Goal: Task Accomplishment & Management: Use online tool/utility

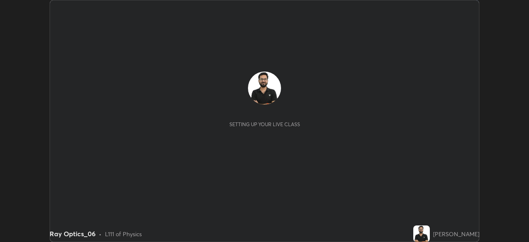
scroll to position [242, 529]
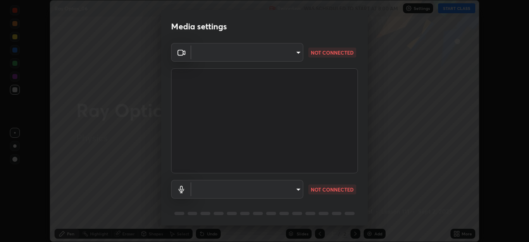
type input "9ce9bf5b38d6cfc450dc04700dda146ffef8b1f769f81d34cd4980de2a0341eb"
type input "default"
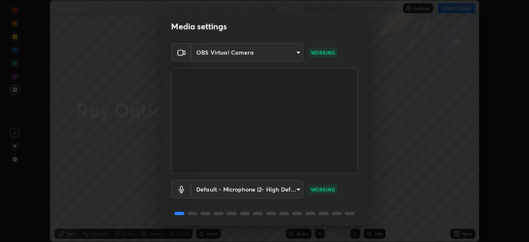
scroll to position [29, 0]
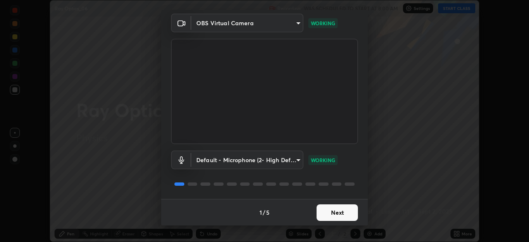
click at [340, 212] on button "Next" at bounding box center [337, 212] width 41 height 17
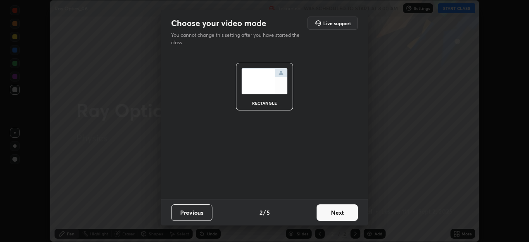
click at [340, 212] on button "Next" at bounding box center [337, 212] width 41 height 17
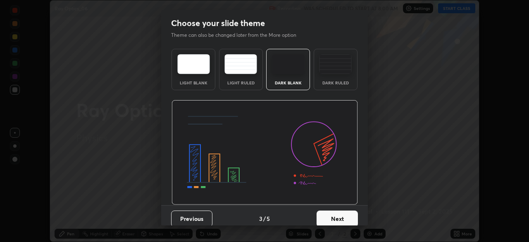
click at [339, 219] on button "Next" at bounding box center [337, 218] width 41 height 17
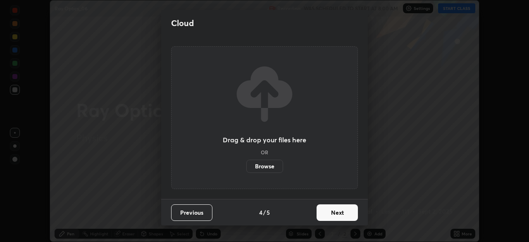
click at [333, 208] on button "Next" at bounding box center [337, 212] width 41 height 17
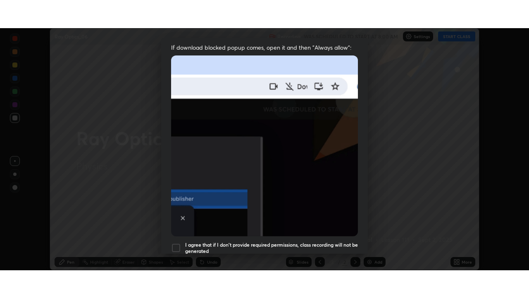
scroll to position [198, 0]
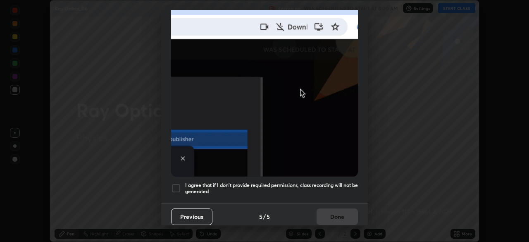
click at [312, 185] on h5 "I agree that if I don't provide required permissions, class recording will not …" at bounding box center [271, 188] width 173 height 13
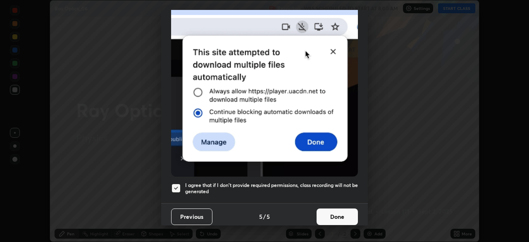
click at [338, 210] on button "Done" at bounding box center [337, 216] width 41 height 17
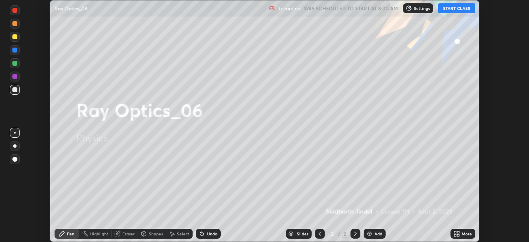
click at [457, 9] on button "START CLASS" at bounding box center [456, 8] width 37 height 10
click at [458, 232] on icon at bounding box center [458, 232] width 2 height 2
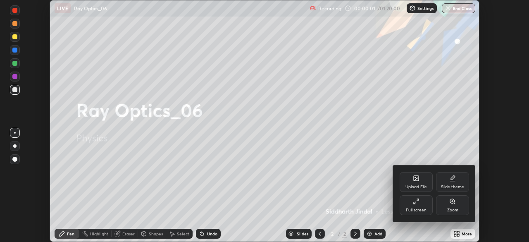
click at [431, 209] on div "Full screen" at bounding box center [416, 205] width 33 height 20
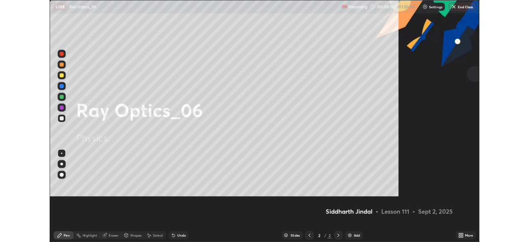
scroll to position [298, 529]
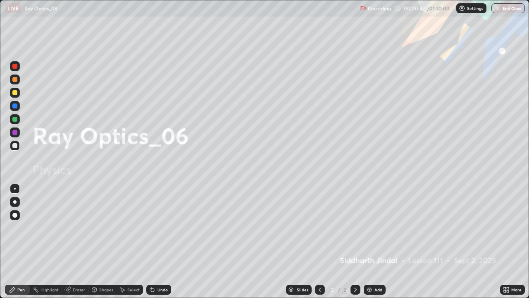
click at [352, 241] on icon at bounding box center [355, 289] width 7 height 7
click at [371, 241] on img at bounding box center [369, 289] width 7 height 7
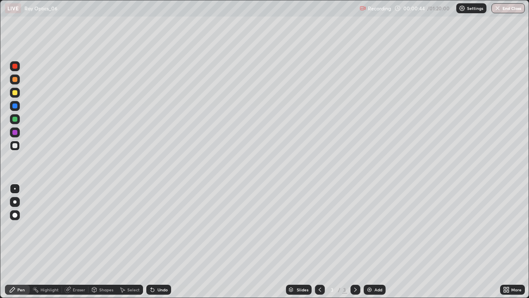
click at [102, 241] on div "Shapes" at bounding box center [106, 289] width 14 height 4
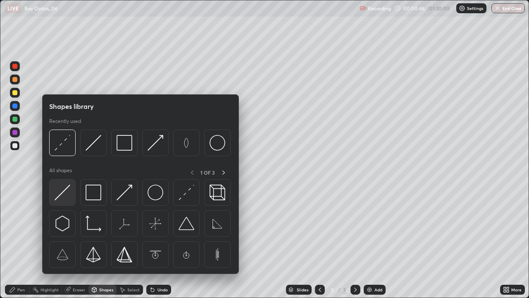
click at [62, 199] on img at bounding box center [63, 192] width 16 height 16
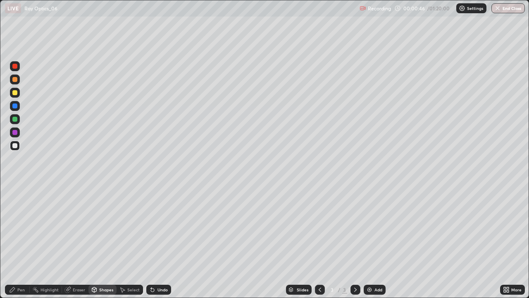
click at [19, 241] on div "Pen" at bounding box center [20, 289] width 7 height 4
click at [19, 201] on div at bounding box center [15, 202] width 10 height 10
click at [152, 241] on icon at bounding box center [152, 289] width 3 height 3
click at [154, 241] on icon at bounding box center [152, 289] width 7 height 7
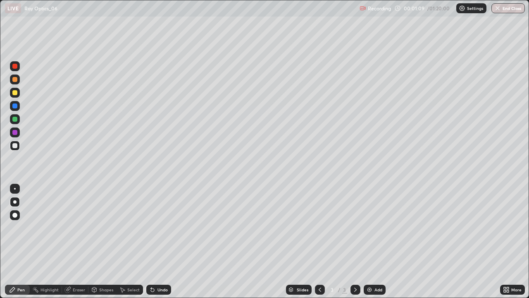
click at [154, 241] on icon at bounding box center [152, 289] width 7 height 7
click at [157, 241] on div "Undo" at bounding box center [162, 289] width 10 height 4
click at [158, 241] on div "Undo" at bounding box center [162, 289] width 10 height 4
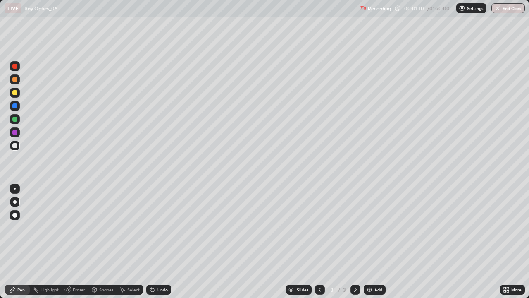
click at [158, 241] on div "Undo" at bounding box center [162, 289] width 10 height 4
click at [157, 241] on div "Undo" at bounding box center [162, 289] width 10 height 4
click at [155, 241] on div "Undo" at bounding box center [158, 289] width 25 height 10
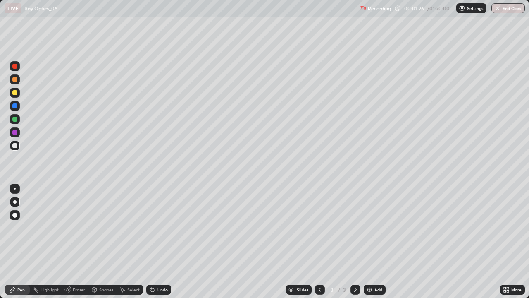
click at [107, 241] on div "Shapes" at bounding box center [102, 289] width 28 height 10
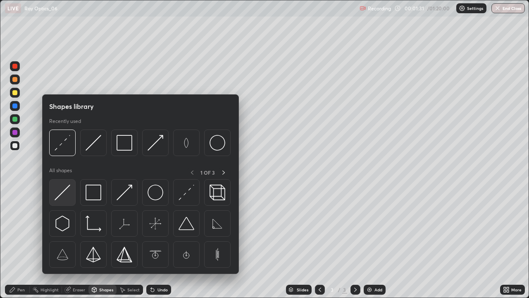
click at [64, 194] on img at bounding box center [63, 192] width 16 height 16
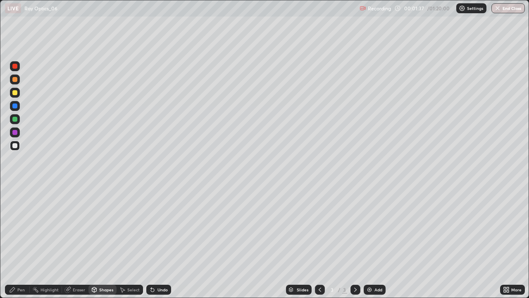
click at [22, 241] on div "Pen" at bounding box center [17, 289] width 25 height 10
click at [101, 241] on div "Shapes" at bounding box center [106, 289] width 14 height 4
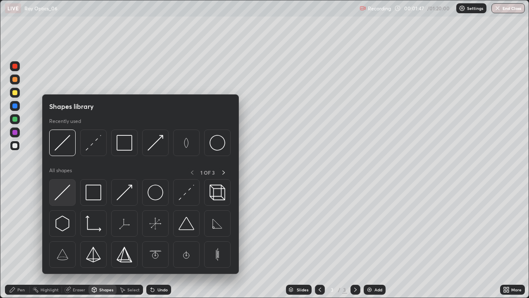
click at [63, 200] on img at bounding box center [63, 192] width 16 height 16
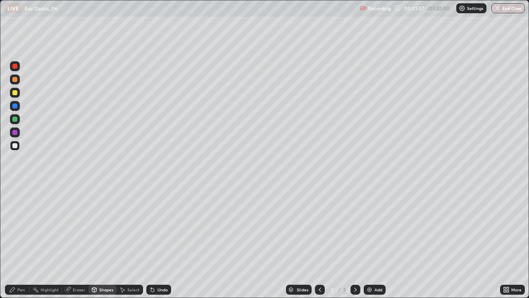
click at [161, 241] on div "Undo" at bounding box center [162, 289] width 10 height 4
click at [19, 241] on div "Pen" at bounding box center [20, 289] width 7 height 4
click at [157, 241] on div "Undo" at bounding box center [158, 289] width 25 height 10
click at [162, 241] on div "Undo" at bounding box center [158, 289] width 25 height 10
click at [161, 241] on div "Undo" at bounding box center [157, 289] width 28 height 17
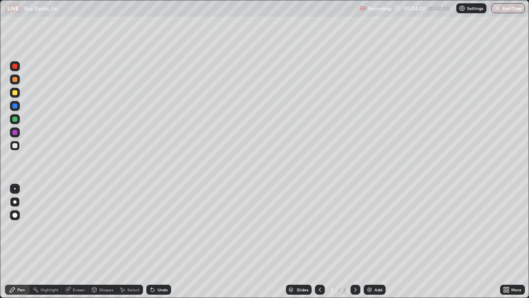
click at [157, 241] on div "Undo" at bounding box center [162, 289] width 10 height 4
click at [155, 241] on div "Undo" at bounding box center [158, 289] width 25 height 10
click at [163, 241] on div "Undo" at bounding box center [162, 289] width 10 height 4
click at [161, 241] on div "Undo" at bounding box center [162, 289] width 10 height 4
click at [162, 241] on div "Undo" at bounding box center [162, 289] width 10 height 4
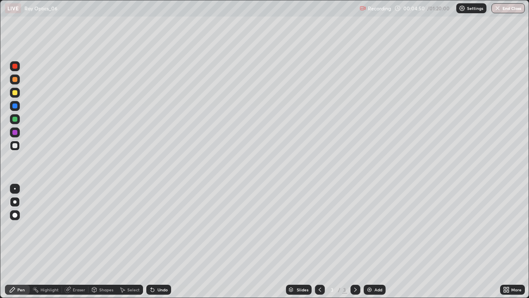
click at [161, 241] on div "Undo" at bounding box center [162, 289] width 10 height 4
click at [160, 241] on div "Undo" at bounding box center [158, 289] width 25 height 10
click at [160, 241] on div "Undo" at bounding box center [157, 289] width 28 height 17
click at [161, 241] on div "Undo" at bounding box center [158, 289] width 25 height 10
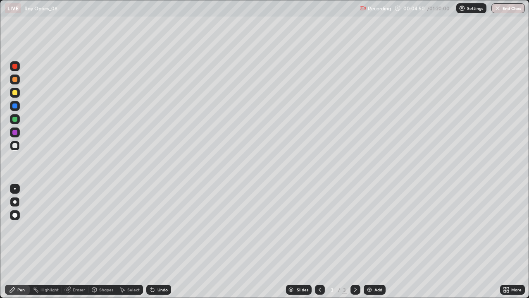
click at [161, 241] on div "Undo" at bounding box center [158, 289] width 25 height 10
click at [161, 241] on div "Undo" at bounding box center [157, 289] width 28 height 17
click at [160, 241] on div "Undo" at bounding box center [158, 289] width 25 height 10
click at [162, 241] on div "Undo" at bounding box center [162, 289] width 10 height 4
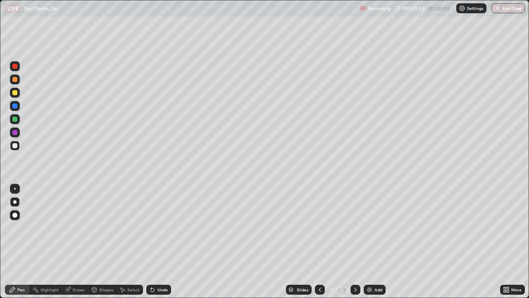
click at [157, 241] on div "Undo" at bounding box center [162, 289] width 10 height 4
click at [156, 241] on div "Undo" at bounding box center [158, 289] width 25 height 10
click at [161, 241] on div "Undo" at bounding box center [158, 289] width 25 height 10
click at [158, 241] on div "Undo" at bounding box center [158, 289] width 25 height 10
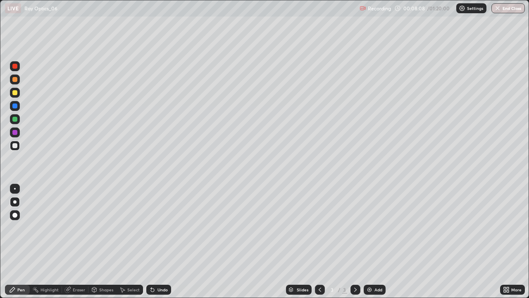
click at [160, 241] on div "Undo" at bounding box center [158, 289] width 25 height 10
click at [355, 241] on icon at bounding box center [355, 289] width 7 height 7
click at [133, 241] on div "Select" at bounding box center [133, 289] width 12 height 4
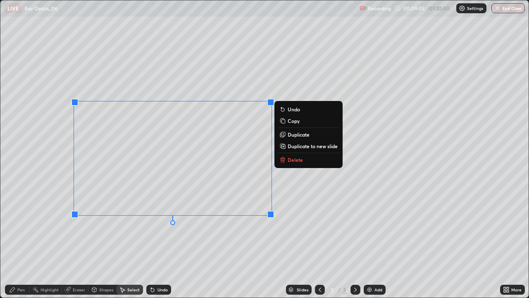
click at [298, 149] on p "Duplicate to new slide" at bounding box center [313, 146] width 50 height 7
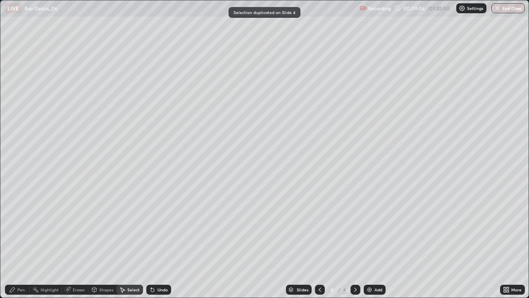
click at [15, 241] on icon at bounding box center [12, 289] width 7 height 7
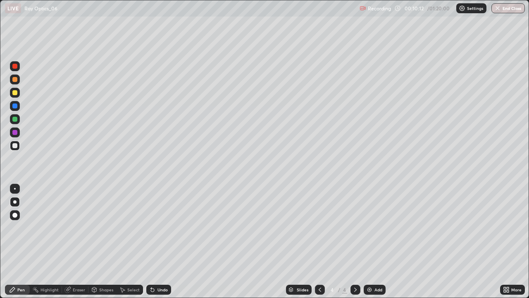
click at [17, 95] on div at bounding box center [14, 92] width 5 height 5
click at [160, 241] on div "Undo" at bounding box center [162, 289] width 10 height 4
click at [159, 241] on div "Undo" at bounding box center [158, 289] width 25 height 10
click at [160, 241] on div "Undo" at bounding box center [158, 289] width 25 height 10
click at [161, 241] on div "Undo" at bounding box center [158, 289] width 25 height 10
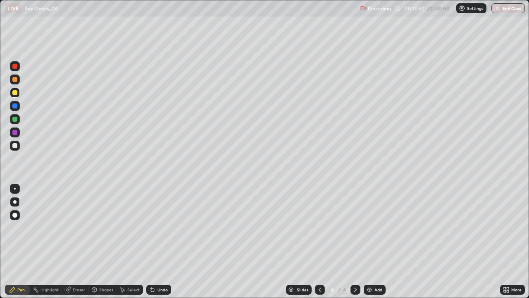
click at [161, 241] on div "Undo" at bounding box center [158, 289] width 25 height 10
click at [160, 241] on div "Undo" at bounding box center [162, 289] width 10 height 4
click at [162, 241] on div "Undo" at bounding box center [158, 289] width 25 height 10
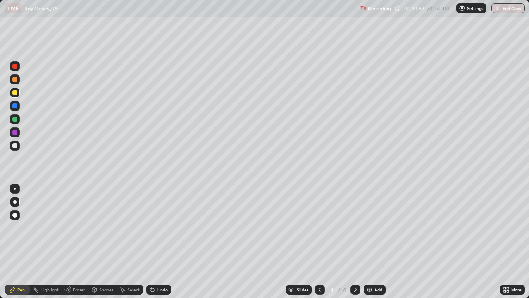
click at [162, 241] on div "Undo" at bounding box center [162, 289] width 10 height 4
click at [163, 241] on div "Undo" at bounding box center [162, 289] width 10 height 4
click at [160, 241] on div "Undo" at bounding box center [162, 289] width 10 height 4
click at [158, 241] on div "Undo" at bounding box center [162, 289] width 10 height 4
click at [153, 241] on icon at bounding box center [152, 289] width 7 height 7
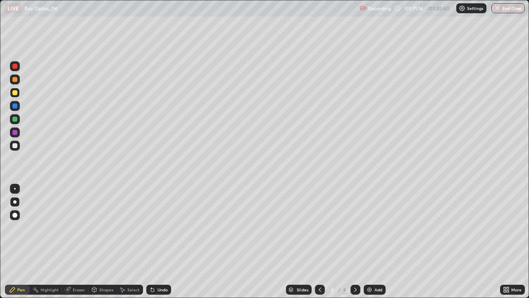
click at [153, 241] on icon at bounding box center [152, 289] width 7 height 7
click at [154, 241] on icon at bounding box center [152, 289] width 7 height 7
click at [155, 241] on div "Undo" at bounding box center [158, 289] width 25 height 10
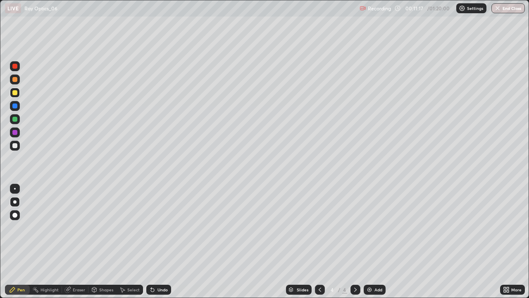
click at [156, 241] on div "Undo" at bounding box center [158, 289] width 25 height 10
click at [157, 241] on div "Undo" at bounding box center [162, 289] width 10 height 4
click at [159, 241] on div "Undo" at bounding box center [158, 289] width 25 height 10
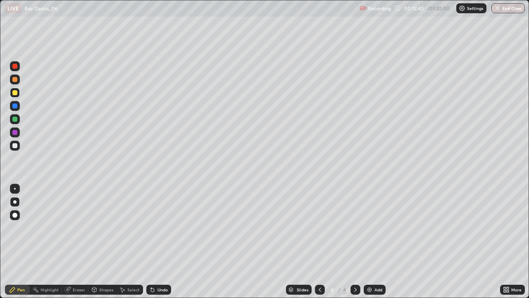
click at [134, 241] on div "Select" at bounding box center [133, 289] width 12 height 4
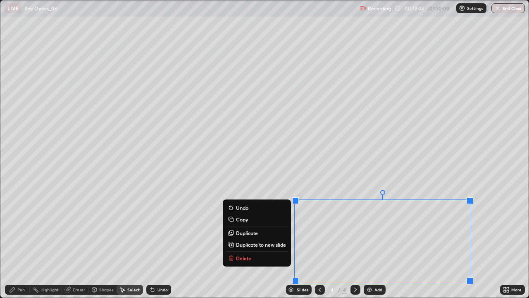
click at [263, 241] on button "Delete" at bounding box center [257, 258] width 62 height 10
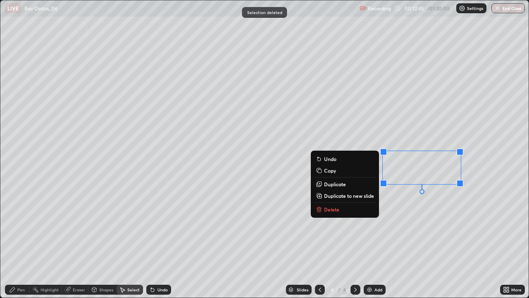
click at [352, 209] on button "Delete" at bounding box center [345, 209] width 62 height 10
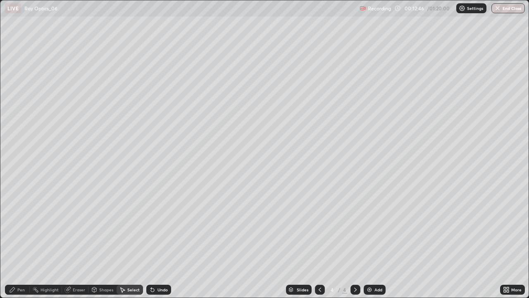
click at [354, 241] on icon at bounding box center [355, 289] width 7 height 7
click at [359, 241] on div at bounding box center [355, 289] width 10 height 10
click at [354, 241] on icon at bounding box center [355, 289] width 7 height 7
click at [372, 241] on img at bounding box center [369, 289] width 7 height 7
click at [15, 241] on icon at bounding box center [12, 289] width 7 height 7
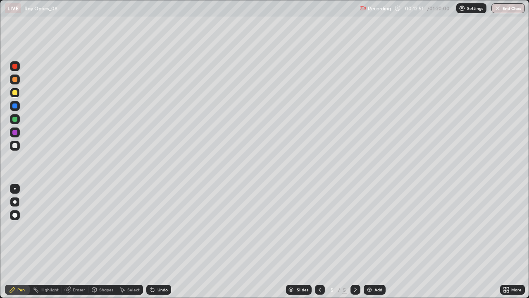
click at [17, 145] on div at bounding box center [14, 145] width 5 height 5
click at [159, 241] on div "Undo" at bounding box center [158, 289] width 25 height 10
click at [131, 241] on div "Select" at bounding box center [133, 289] width 12 height 4
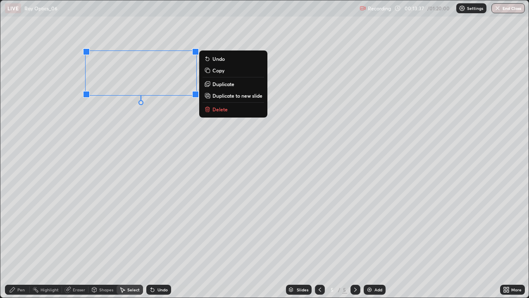
click at [220, 112] on p "Delete" at bounding box center [219, 109] width 15 height 7
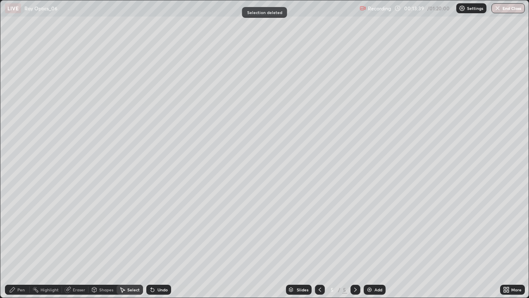
click at [20, 241] on div "Pen" at bounding box center [20, 289] width 7 height 4
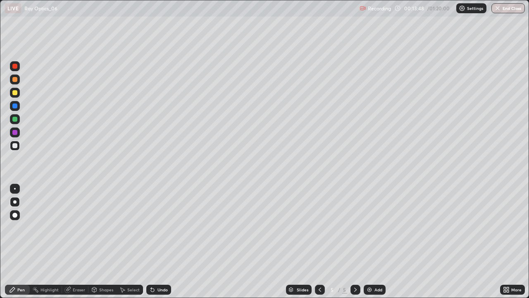
click at [161, 241] on div "Undo" at bounding box center [162, 289] width 10 height 4
click at [357, 241] on icon at bounding box center [355, 289] width 7 height 7
click at [374, 241] on div "Add" at bounding box center [375, 289] width 22 height 10
click at [155, 241] on div "Undo" at bounding box center [158, 289] width 25 height 10
click at [103, 241] on div "Shapes" at bounding box center [106, 289] width 14 height 4
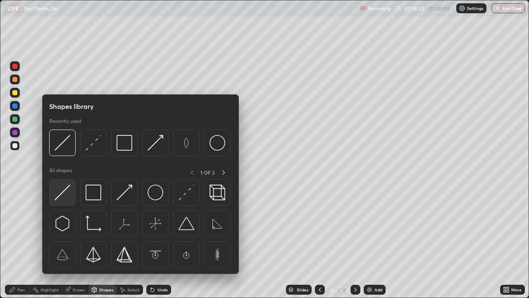
click at [66, 192] on img at bounding box center [63, 192] width 16 height 16
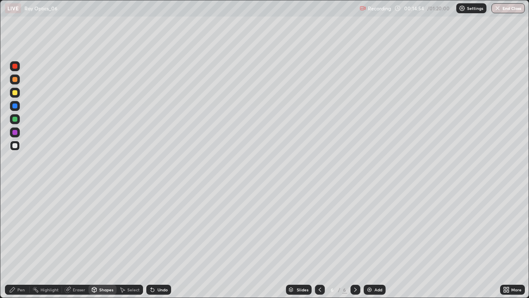
click at [320, 241] on icon at bounding box center [320, 289] width 7 height 7
click at [19, 241] on div "Pen" at bounding box center [20, 289] width 7 height 4
click at [355, 241] on div at bounding box center [355, 289] width 10 height 17
click at [357, 241] on icon at bounding box center [355, 289] width 7 height 7
click at [372, 241] on div "Add" at bounding box center [375, 289] width 22 height 10
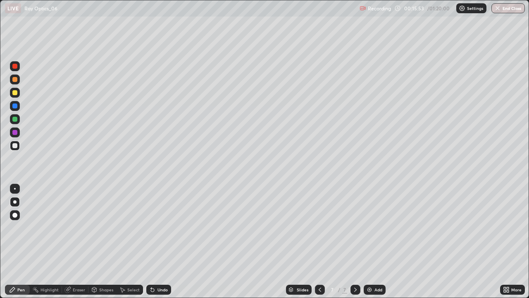
click at [355, 241] on icon at bounding box center [355, 289] width 7 height 7
click at [371, 241] on div "Add" at bounding box center [375, 289] width 22 height 10
click at [158, 241] on div "Undo" at bounding box center [158, 289] width 25 height 10
click at [354, 241] on icon at bounding box center [355, 289] width 7 height 7
click at [373, 241] on div "Add" at bounding box center [375, 289] width 22 height 10
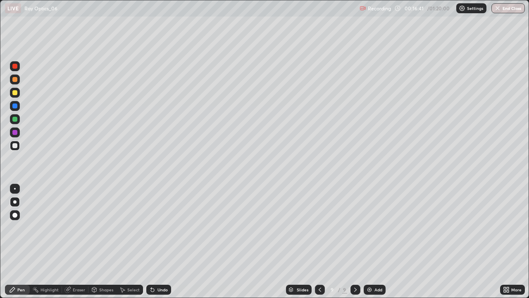
click at [355, 241] on icon at bounding box center [355, 289] width 2 height 4
click at [376, 241] on div "Add" at bounding box center [378, 289] width 8 height 4
click at [319, 241] on icon at bounding box center [319, 289] width 2 height 4
click at [320, 241] on icon at bounding box center [319, 289] width 7 height 7
click at [319, 241] on icon at bounding box center [319, 289] width 2 height 4
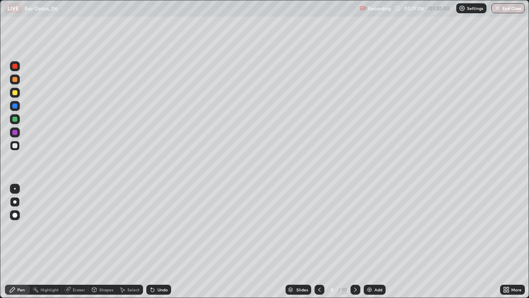
click at [319, 241] on icon at bounding box center [319, 289] width 2 height 4
click at [319, 241] on icon at bounding box center [319, 289] width 7 height 7
click at [355, 241] on div at bounding box center [355, 289] width 10 height 10
click at [352, 241] on icon at bounding box center [355, 289] width 7 height 7
click at [354, 241] on icon at bounding box center [355, 289] width 2 height 4
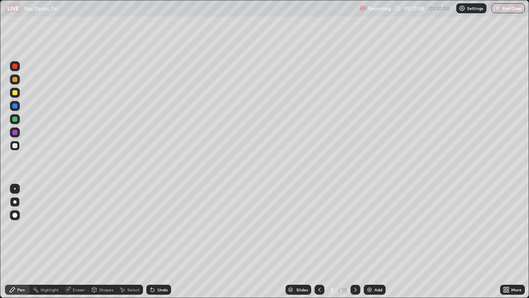
click at [353, 241] on icon at bounding box center [355, 289] width 7 height 7
click at [355, 241] on icon at bounding box center [355, 289] width 2 height 4
click at [319, 241] on icon at bounding box center [319, 289] width 7 height 7
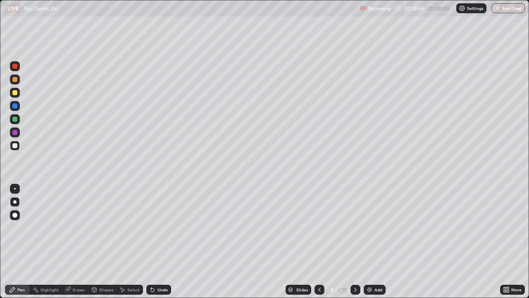
click at [319, 241] on icon at bounding box center [319, 289] width 7 height 7
click at [319, 241] on div at bounding box center [319, 289] width 10 height 10
click at [320, 241] on div at bounding box center [319, 289] width 10 height 10
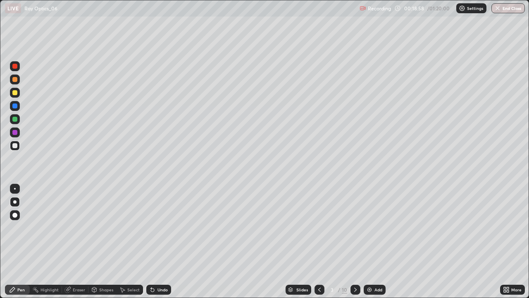
click at [355, 241] on icon at bounding box center [355, 289] width 2 height 4
click at [354, 241] on icon at bounding box center [355, 289] width 2 height 4
click at [355, 241] on icon at bounding box center [355, 289] width 2 height 4
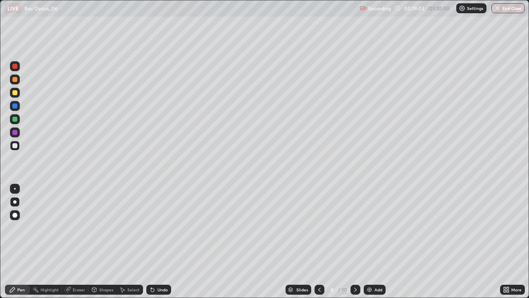
click at [355, 241] on icon at bounding box center [355, 289] width 2 height 4
click at [355, 241] on icon at bounding box center [355, 289] width 7 height 7
click at [375, 241] on div "Add" at bounding box center [378, 289] width 8 height 4
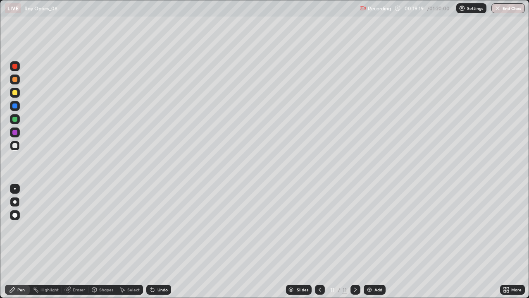
click at [158, 241] on div "Undo" at bounding box center [162, 289] width 10 height 4
click at [130, 241] on div "Select" at bounding box center [133, 289] width 12 height 4
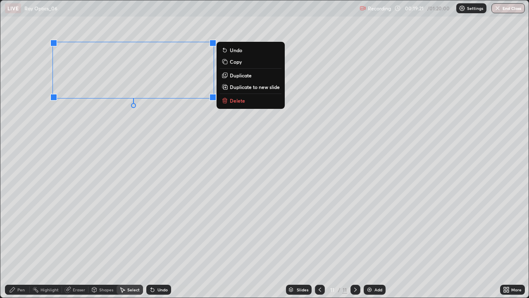
click at [232, 105] on button "Delete" at bounding box center [251, 100] width 62 height 10
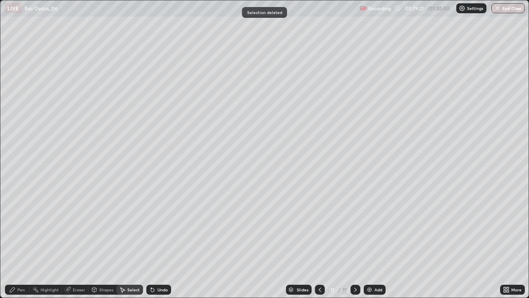
click at [20, 241] on div "Pen" at bounding box center [20, 289] width 7 height 4
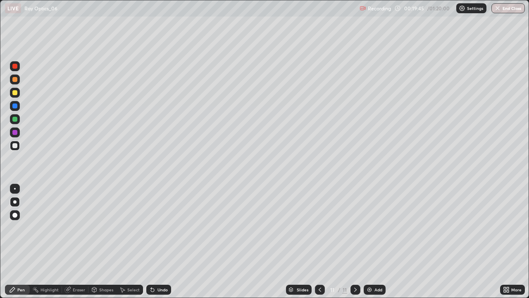
click at [355, 241] on icon at bounding box center [355, 289] width 7 height 7
click at [372, 241] on div "Add" at bounding box center [375, 289] width 22 height 10
click at [355, 241] on icon at bounding box center [355, 289] width 7 height 7
click at [354, 241] on icon at bounding box center [355, 289] width 7 height 7
click at [373, 241] on div "Add" at bounding box center [375, 289] width 22 height 10
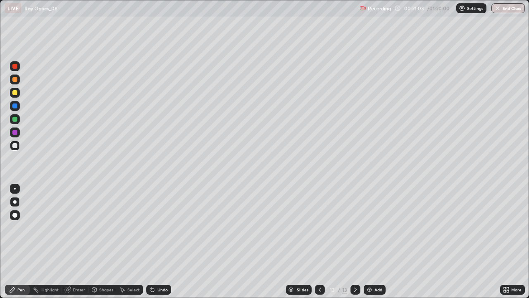
click at [318, 241] on icon at bounding box center [320, 289] width 7 height 7
click at [319, 241] on icon at bounding box center [320, 289] width 2 height 4
click at [354, 241] on icon at bounding box center [355, 289] width 7 height 7
click at [355, 241] on icon at bounding box center [355, 289] width 7 height 7
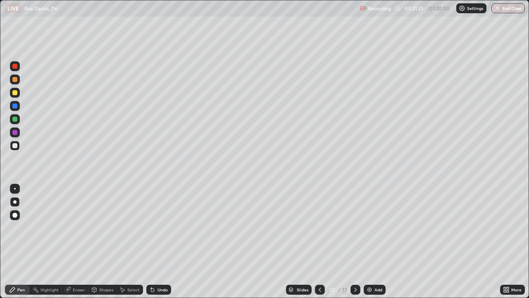
click at [355, 241] on div at bounding box center [355, 289] width 10 height 10
click at [319, 241] on icon at bounding box center [320, 289] width 7 height 7
click at [320, 241] on icon at bounding box center [320, 289] width 7 height 7
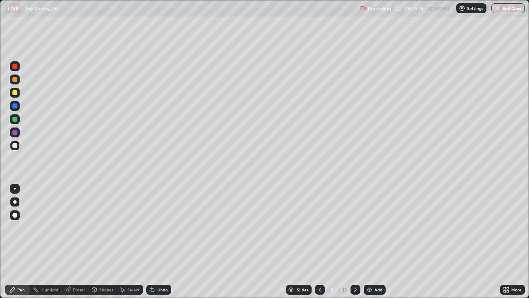
click at [319, 241] on icon at bounding box center [320, 289] width 7 height 7
click at [318, 241] on icon at bounding box center [320, 289] width 7 height 7
click at [319, 241] on icon at bounding box center [320, 289] width 7 height 7
click at [355, 241] on icon at bounding box center [355, 289] width 7 height 7
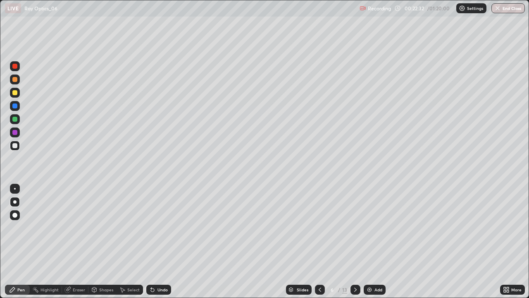
click at [354, 241] on div at bounding box center [355, 289] width 10 height 10
click at [355, 241] on icon at bounding box center [355, 289] width 7 height 7
click at [355, 241] on icon at bounding box center [355, 289] width 2 height 4
click at [355, 241] on icon at bounding box center [355, 289] width 7 height 7
click at [319, 241] on icon at bounding box center [320, 289] width 7 height 7
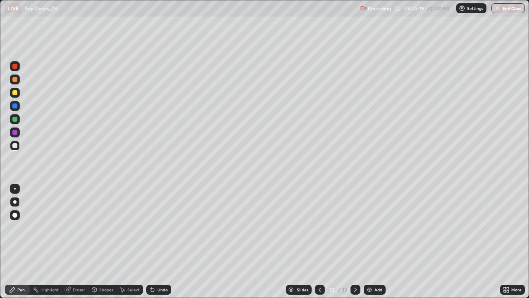
click at [319, 241] on icon at bounding box center [320, 289] width 7 height 7
click at [319, 241] on icon at bounding box center [320, 289] width 2 height 4
click at [355, 241] on icon at bounding box center [355, 289] width 7 height 7
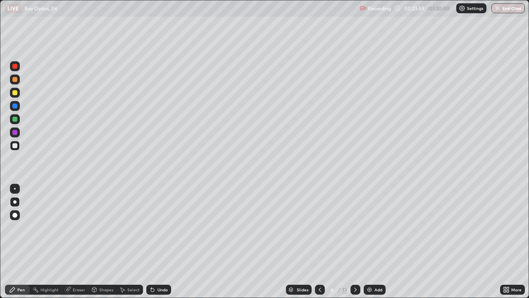
click at [355, 241] on icon at bounding box center [355, 289] width 7 height 7
click at [352, 241] on icon at bounding box center [355, 289] width 7 height 7
click at [354, 241] on icon at bounding box center [355, 289] width 7 height 7
click at [356, 241] on icon at bounding box center [355, 289] width 7 height 7
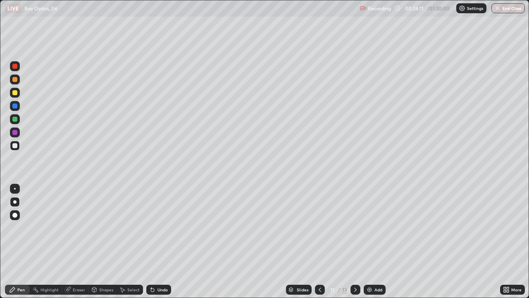
click at [355, 241] on icon at bounding box center [355, 289] width 7 height 7
click at [357, 241] on icon at bounding box center [355, 289] width 7 height 7
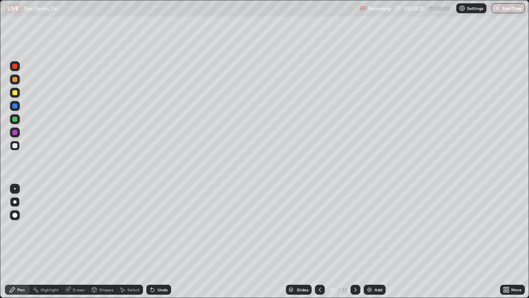
click at [373, 241] on div "Add" at bounding box center [375, 289] width 22 height 10
click at [155, 241] on div "Undo" at bounding box center [158, 289] width 25 height 10
click at [158, 241] on div "Undo" at bounding box center [162, 289] width 10 height 4
click at [159, 241] on div "Undo" at bounding box center [158, 289] width 25 height 10
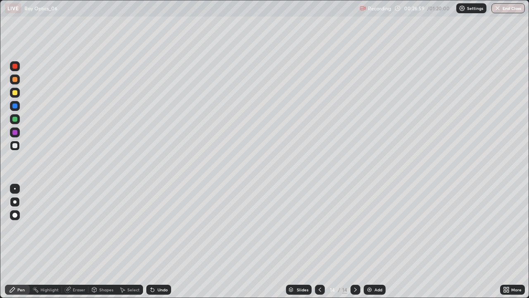
click at [70, 241] on icon at bounding box center [67, 289] width 7 height 7
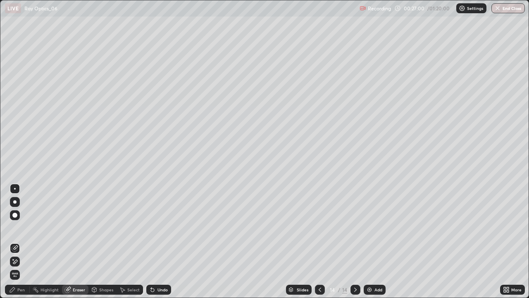
click at [14, 241] on icon at bounding box center [15, 261] width 7 height 7
click at [15, 241] on icon at bounding box center [12, 289] width 7 height 7
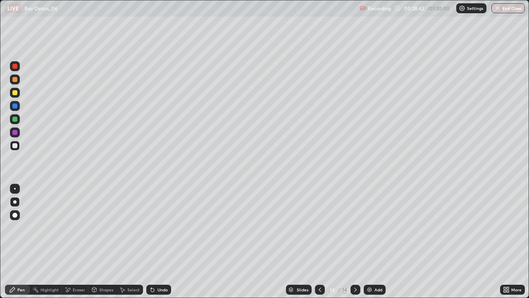
click at [353, 241] on icon at bounding box center [355, 289] width 7 height 7
click at [367, 241] on img at bounding box center [369, 289] width 7 height 7
click at [320, 241] on div at bounding box center [320, 289] width 10 height 10
click at [354, 241] on icon at bounding box center [355, 289] width 7 height 7
click at [319, 241] on icon at bounding box center [320, 289] width 7 height 7
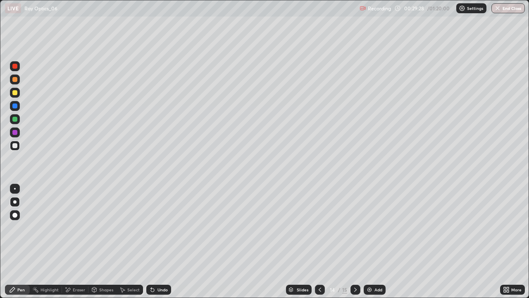
click at [319, 241] on icon at bounding box center [320, 289] width 7 height 7
click at [353, 241] on icon at bounding box center [355, 289] width 7 height 7
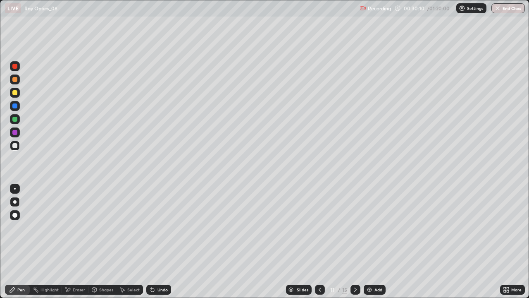
click at [353, 241] on icon at bounding box center [355, 289] width 7 height 7
click at [355, 241] on icon at bounding box center [355, 289] width 7 height 7
click at [355, 241] on icon at bounding box center [355, 289] width 2 height 4
click at [355, 241] on icon at bounding box center [355, 289] width 7 height 7
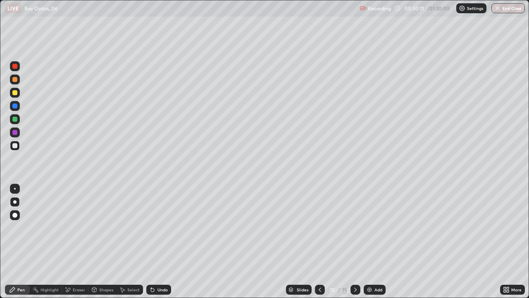
click at [355, 241] on icon at bounding box center [355, 289] width 7 height 7
click at [319, 241] on icon at bounding box center [320, 289] width 7 height 7
click at [355, 241] on icon at bounding box center [355, 289] width 7 height 7
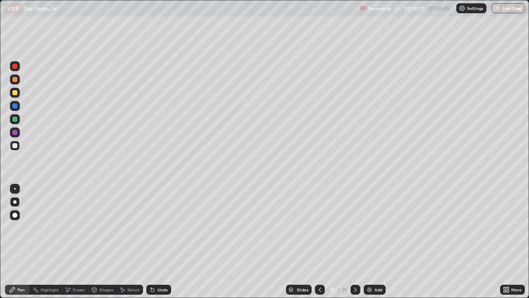
click at [370, 241] on img at bounding box center [369, 289] width 7 height 7
click at [135, 241] on div "Select" at bounding box center [133, 289] width 12 height 4
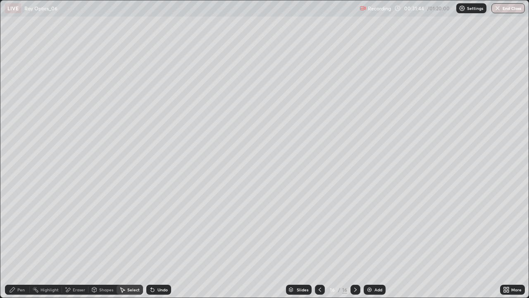
click at [20, 241] on div "Pen" at bounding box center [20, 289] width 7 height 4
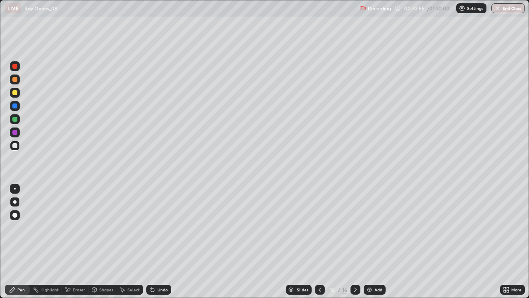
click at [127, 241] on div "Select" at bounding box center [130, 289] width 26 height 10
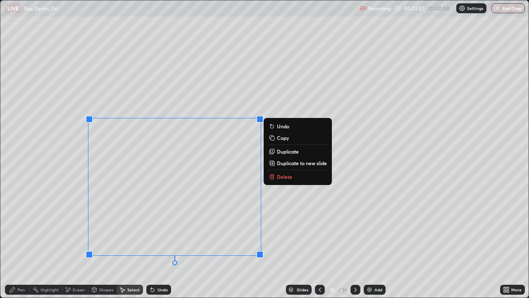
click at [279, 177] on p "Delete" at bounding box center [284, 176] width 15 height 7
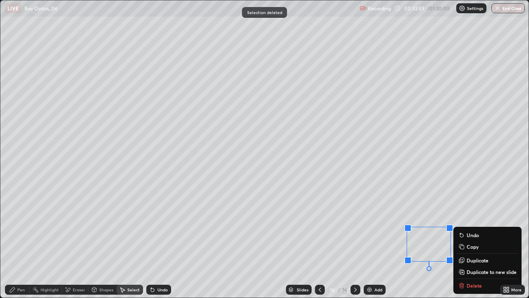
click at [469, 241] on div "Slides 16 / 16 Add" at bounding box center [335, 289] width 329 height 17
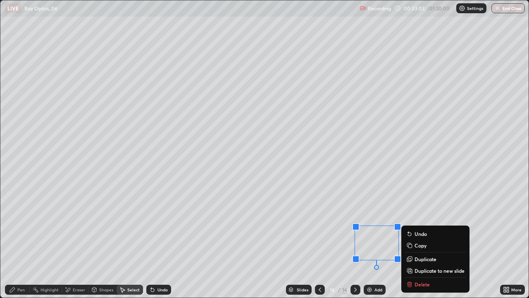
click at [497, 200] on div "0 ° Undo Copy Duplicate Duplicate to new slide Delete" at bounding box center [264, 148] width 528 height 297
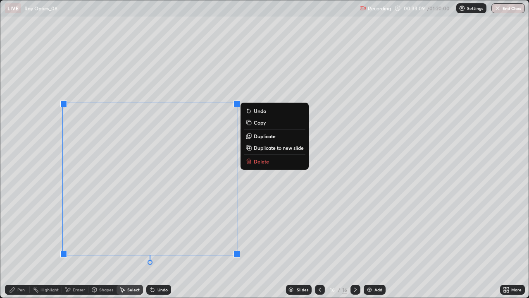
click at [332, 219] on div "0 ° Undo Copy Duplicate Duplicate to new slide Delete" at bounding box center [264, 148] width 528 height 297
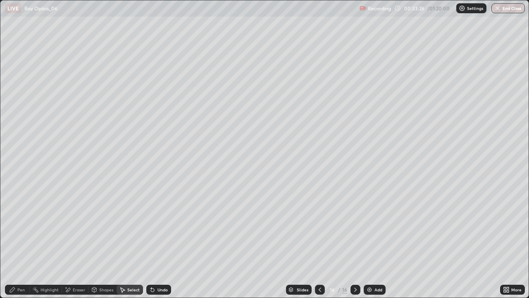
click at [79, 241] on div "Eraser" at bounding box center [79, 289] width 12 height 4
click at [21, 241] on div "Pen" at bounding box center [20, 289] width 7 height 4
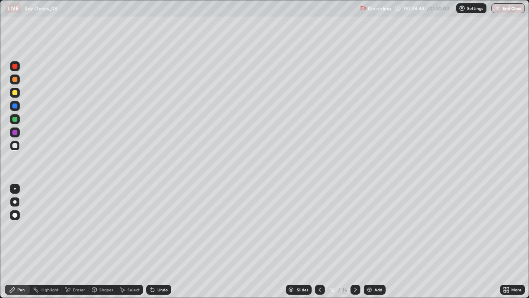
click at [355, 241] on icon at bounding box center [355, 289] width 7 height 7
click at [378, 241] on div "Add" at bounding box center [375, 289] width 22 height 10
click at [102, 241] on div "Shapes" at bounding box center [106, 289] width 14 height 4
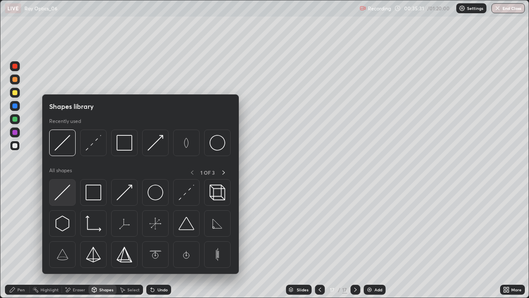
click at [61, 199] on img at bounding box center [63, 192] width 16 height 16
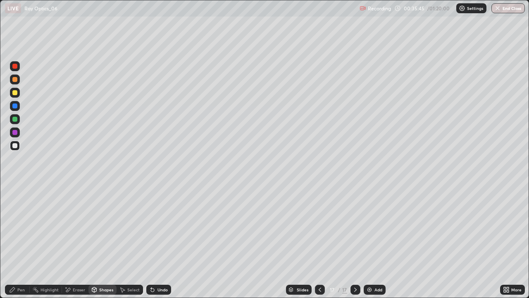
click at [100, 241] on div "Shapes" at bounding box center [106, 289] width 14 height 4
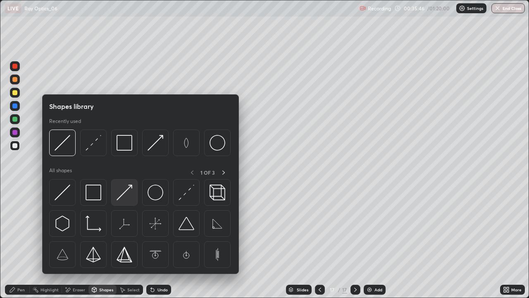
click at [123, 196] on img at bounding box center [125, 192] width 16 height 16
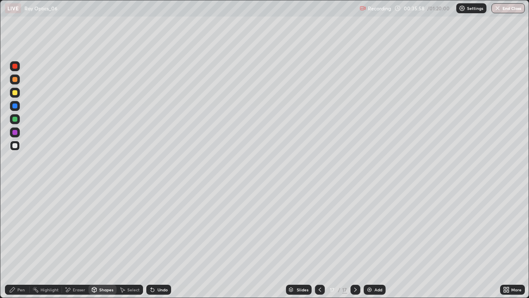
click at [23, 241] on div "Pen" at bounding box center [20, 289] width 7 height 4
click at [131, 241] on div "Select" at bounding box center [133, 289] width 12 height 4
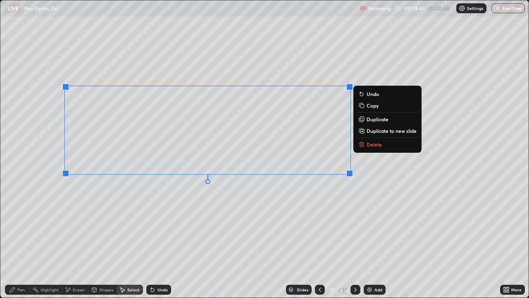
click at [384, 131] on p "Duplicate to new slide" at bounding box center [392, 130] width 50 height 7
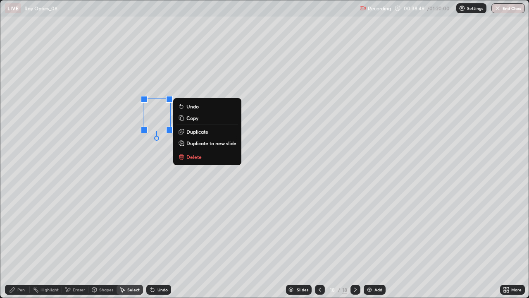
click at [205, 157] on button "Delete" at bounding box center [207, 157] width 62 height 10
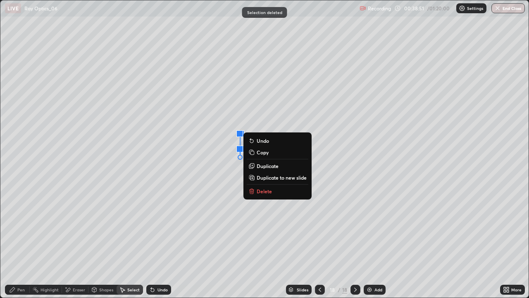
click at [260, 194] on p "Delete" at bounding box center [264, 191] width 15 height 7
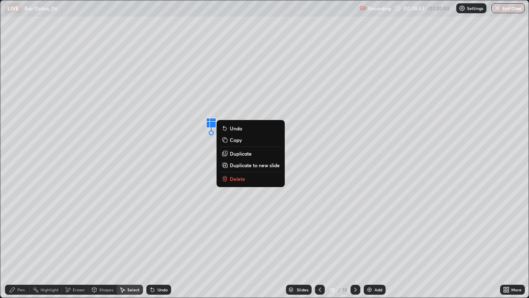
click at [232, 182] on button "Delete" at bounding box center [251, 179] width 62 height 10
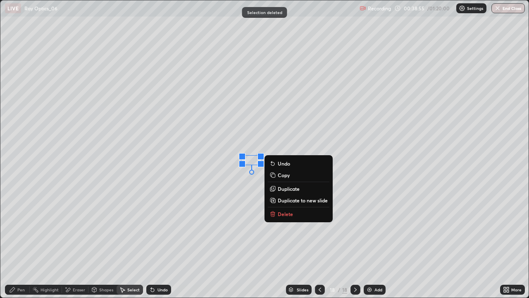
click at [280, 210] on p "Delete" at bounding box center [285, 213] width 15 height 7
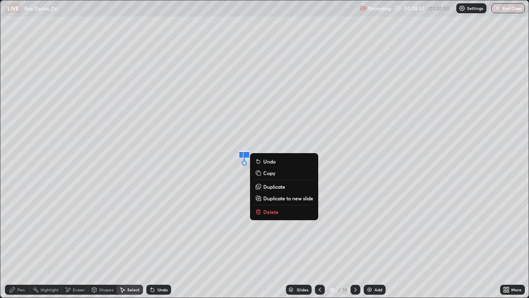
click at [269, 212] on p "Delete" at bounding box center [270, 211] width 15 height 7
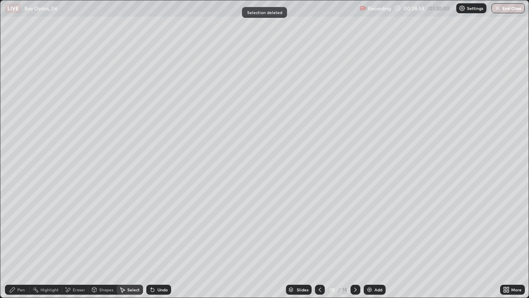
click at [19, 241] on div "Pen" at bounding box center [20, 289] width 7 height 4
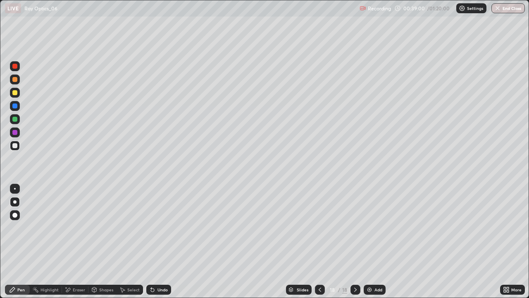
click at [103, 241] on div "Shapes" at bounding box center [106, 289] width 14 height 4
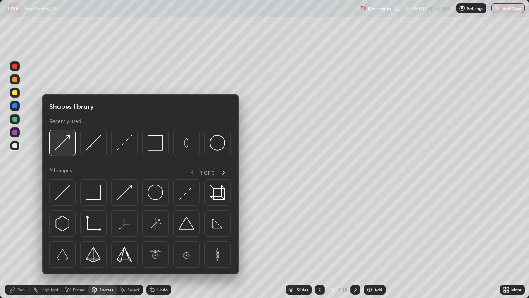
click at [67, 146] on img at bounding box center [63, 143] width 16 height 16
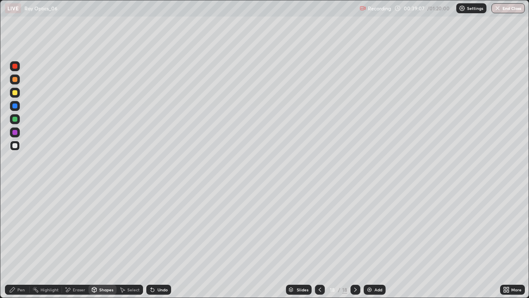
click at [17, 241] on div "Pen" at bounding box center [20, 289] width 7 height 4
click at [130, 241] on div "Select" at bounding box center [133, 289] width 12 height 4
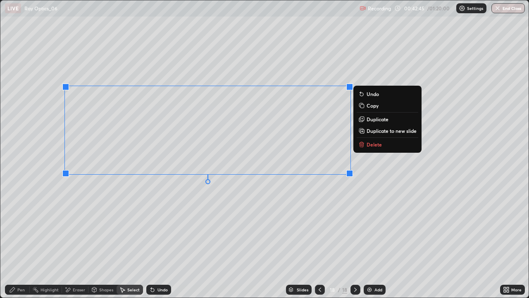
click at [387, 132] on p "Duplicate to new slide" at bounding box center [392, 130] width 50 height 7
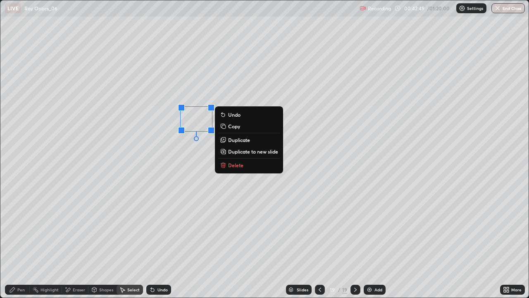
click at [235, 167] on p "Delete" at bounding box center [235, 165] width 15 height 7
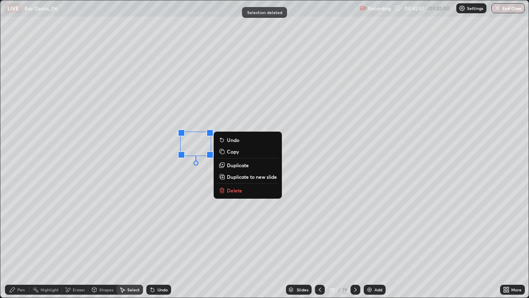
click at [231, 190] on p "Delete" at bounding box center [234, 190] width 15 height 7
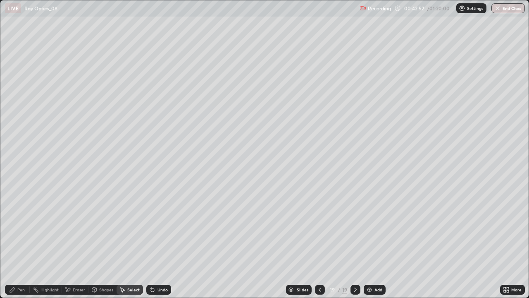
click at [17, 241] on div "Pen" at bounding box center [17, 289] width 25 height 10
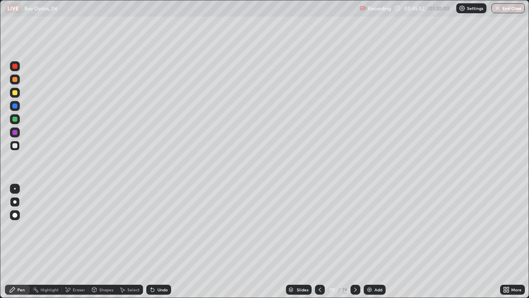
click at [17, 91] on div at bounding box center [14, 92] width 5 height 5
click at [159, 241] on div "Undo" at bounding box center [162, 289] width 10 height 4
click at [354, 241] on icon at bounding box center [355, 289] width 7 height 7
click at [133, 241] on div "Select" at bounding box center [133, 289] width 12 height 4
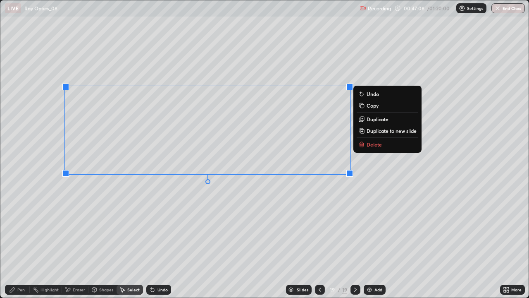
click at [385, 132] on p "Duplicate to new slide" at bounding box center [392, 130] width 50 height 7
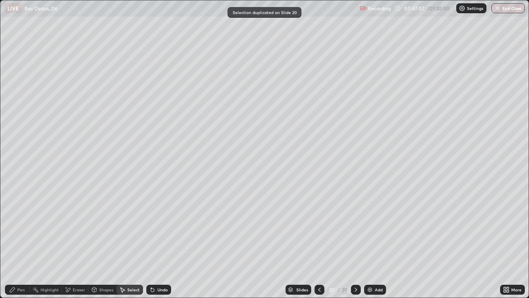
click at [75, 241] on div "Eraser" at bounding box center [79, 289] width 12 height 4
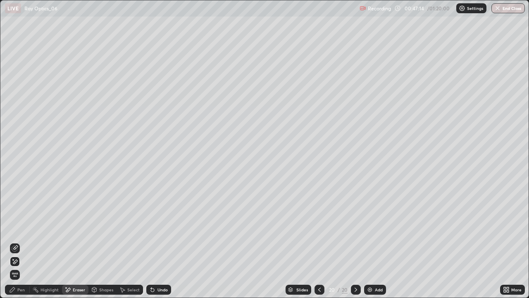
click at [20, 241] on div "Pen" at bounding box center [20, 289] width 7 height 4
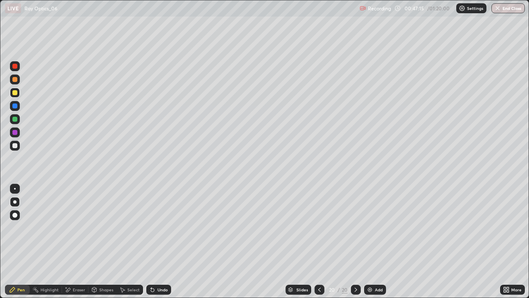
click at [14, 148] on div at bounding box center [14, 145] width 5 height 5
click at [77, 241] on div "Eraser" at bounding box center [79, 289] width 12 height 4
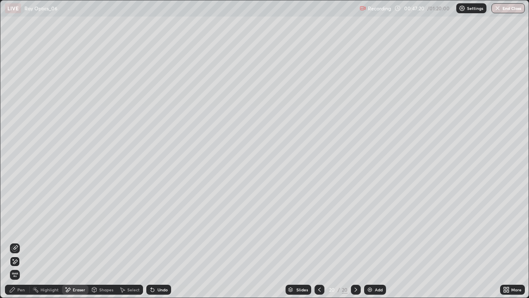
click at [158, 241] on div "Undo" at bounding box center [162, 289] width 10 height 4
click at [157, 241] on div "Undo" at bounding box center [162, 289] width 10 height 4
click at [19, 241] on div at bounding box center [15, 248] width 10 height 10
click at [25, 241] on div "Pen" at bounding box center [17, 289] width 25 height 10
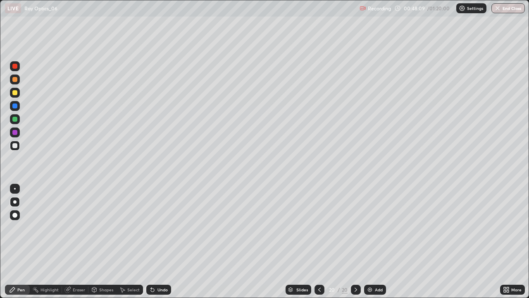
click at [319, 241] on icon at bounding box center [319, 289] width 7 height 7
click at [321, 241] on div at bounding box center [319, 289] width 10 height 10
click at [321, 241] on div at bounding box center [319, 289] width 10 height 17
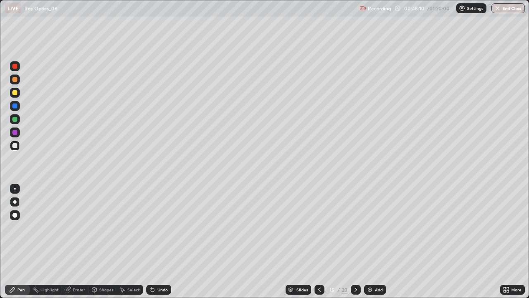
click at [321, 241] on div at bounding box center [319, 289] width 10 height 17
click at [355, 241] on icon at bounding box center [356, 289] width 7 height 7
click at [319, 241] on div at bounding box center [319, 289] width 10 height 10
click at [317, 241] on icon at bounding box center [319, 289] width 7 height 7
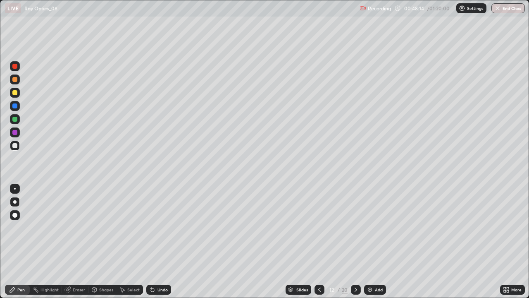
click at [319, 241] on div at bounding box center [319, 289] width 10 height 10
click at [318, 241] on div at bounding box center [319, 289] width 10 height 10
click at [355, 241] on icon at bounding box center [356, 289] width 7 height 7
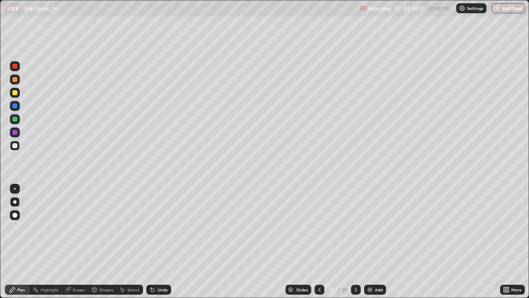
click at [160, 241] on div "Undo" at bounding box center [162, 289] width 10 height 4
click at [355, 241] on icon at bounding box center [356, 289] width 7 height 7
click at [355, 241] on icon at bounding box center [356, 289] width 2 height 4
click at [354, 241] on icon at bounding box center [356, 289] width 7 height 7
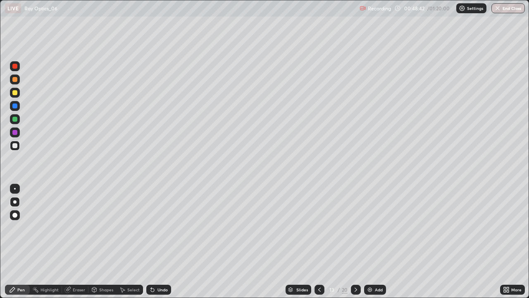
click at [354, 241] on icon at bounding box center [356, 289] width 7 height 7
click at [355, 241] on icon at bounding box center [356, 289] width 7 height 7
click at [354, 241] on icon at bounding box center [356, 289] width 7 height 7
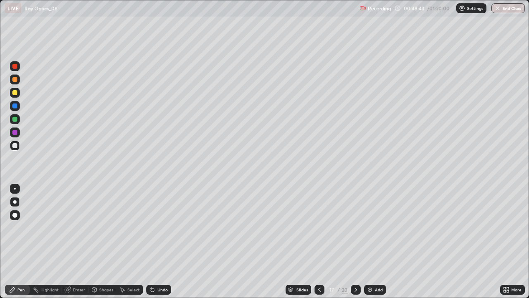
click at [354, 241] on icon at bounding box center [356, 289] width 7 height 7
click at [163, 241] on div "Undo" at bounding box center [162, 289] width 10 height 4
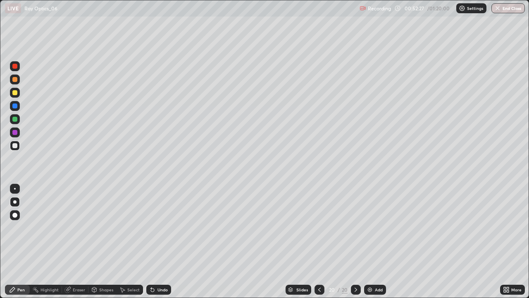
click at [132, 241] on div "Select" at bounding box center [133, 289] width 12 height 4
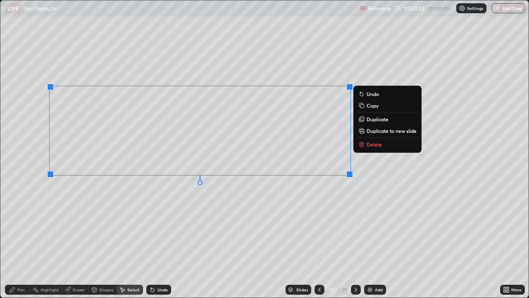
click at [388, 133] on p "Duplicate to new slide" at bounding box center [392, 130] width 50 height 7
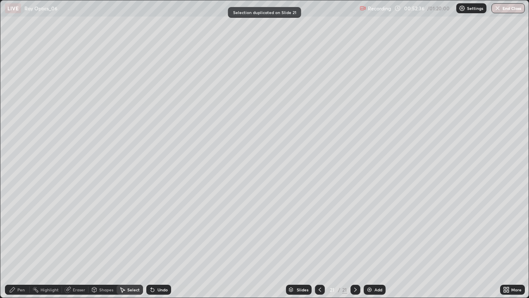
click at [73, 241] on div "Eraser" at bounding box center [79, 289] width 12 height 4
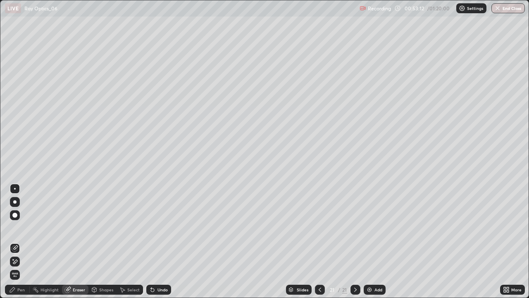
click at [160, 241] on div "Undo" at bounding box center [162, 289] width 10 height 4
click at [19, 241] on div "Pen" at bounding box center [17, 289] width 25 height 10
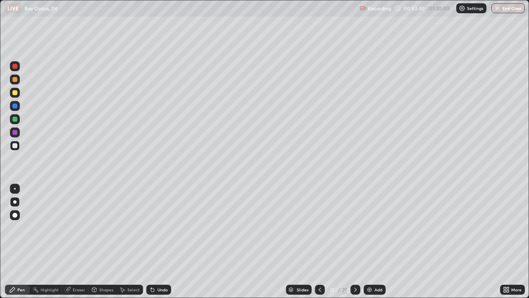
click at [76, 241] on div "Eraser" at bounding box center [79, 289] width 12 height 4
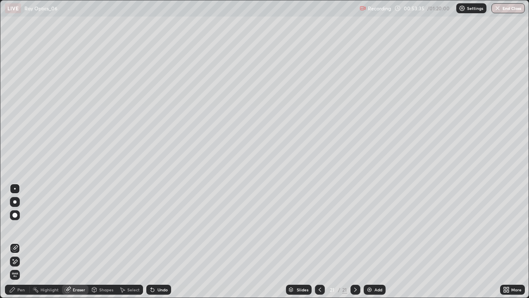
click at [102, 241] on div "Shapes" at bounding box center [106, 289] width 14 height 4
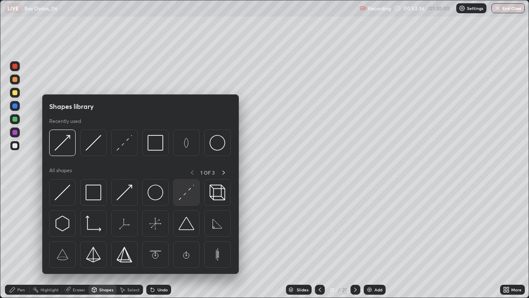
click at [181, 195] on img at bounding box center [187, 192] width 16 height 16
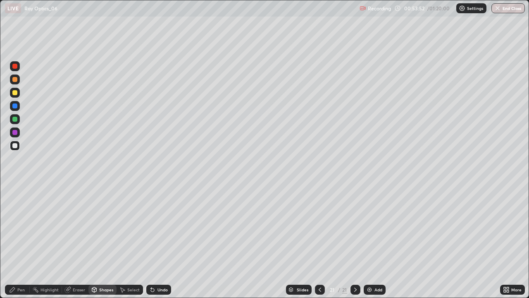
click at [158, 241] on div "Undo" at bounding box center [162, 289] width 10 height 4
click at [162, 241] on div "Undo" at bounding box center [158, 289] width 25 height 10
click at [165, 241] on div "Undo" at bounding box center [162, 289] width 10 height 4
click at [24, 241] on div "Pen" at bounding box center [20, 289] width 7 height 4
click at [157, 241] on div "Undo" at bounding box center [162, 289] width 10 height 4
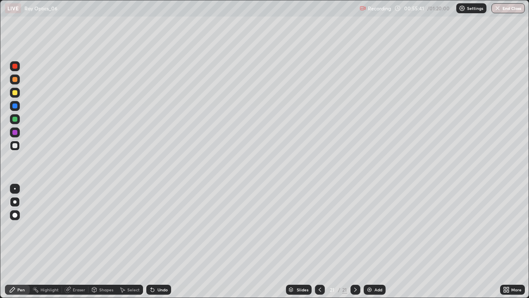
click at [121, 241] on icon at bounding box center [123, 289] width 5 height 5
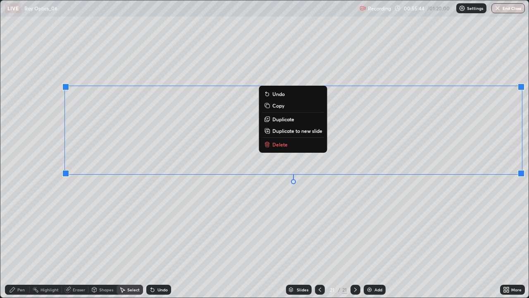
click at [298, 131] on p "Duplicate to new slide" at bounding box center [297, 130] width 50 height 7
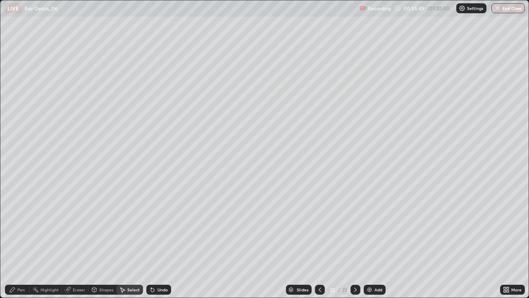
click at [71, 241] on div "Eraser" at bounding box center [75, 289] width 26 height 10
click at [22, 241] on div "Pen" at bounding box center [20, 289] width 7 height 4
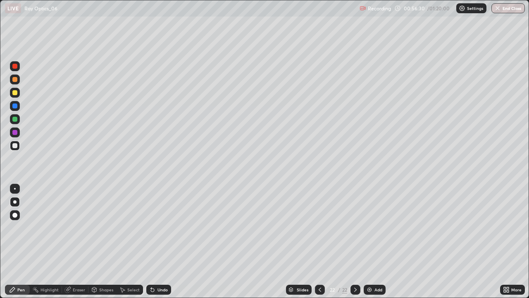
click at [130, 241] on div "Select" at bounding box center [133, 289] width 12 height 4
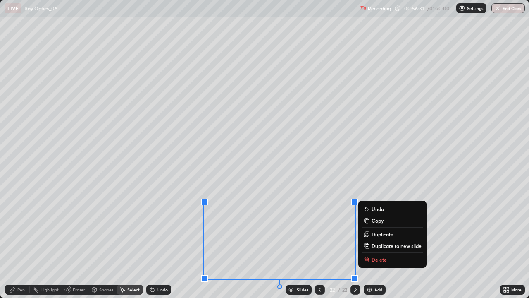
click at [395, 241] on button "Delete" at bounding box center [393, 259] width 62 height 10
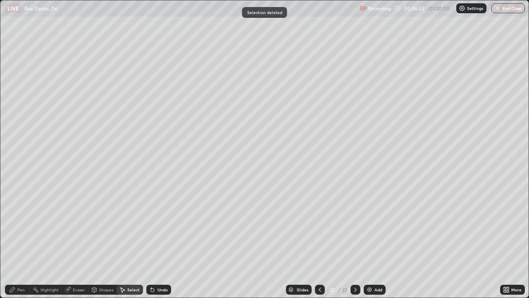
click at [17, 241] on div "Pen" at bounding box center [17, 289] width 25 height 10
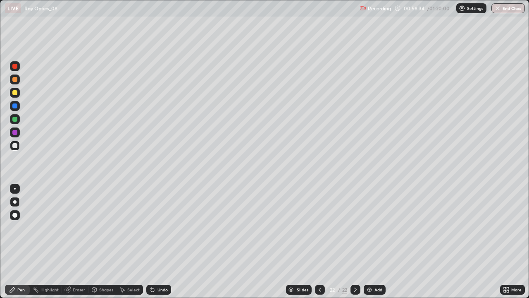
click at [98, 241] on div "Shapes" at bounding box center [102, 289] width 28 height 10
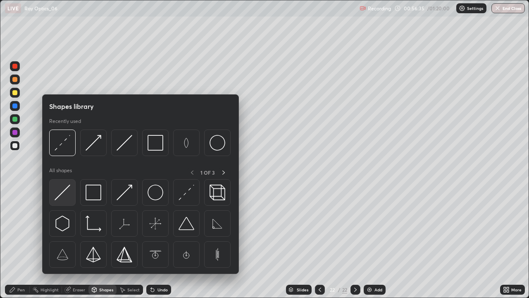
click at [67, 191] on img at bounding box center [63, 192] width 16 height 16
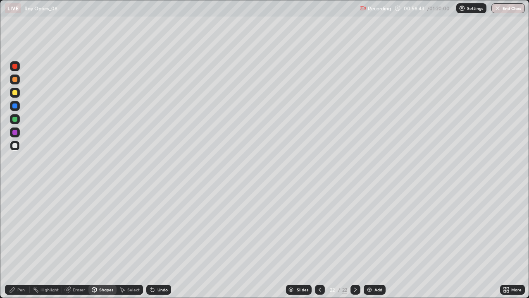
click at [160, 241] on div "Undo" at bounding box center [158, 289] width 25 height 10
click at [159, 241] on div "Undo" at bounding box center [158, 289] width 25 height 10
click at [76, 241] on div "Eraser" at bounding box center [79, 289] width 12 height 4
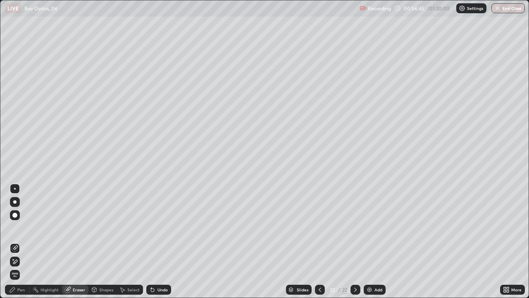
click at [18, 241] on icon at bounding box center [15, 261] width 7 height 7
click at [16, 241] on div "Pen" at bounding box center [17, 289] width 25 height 10
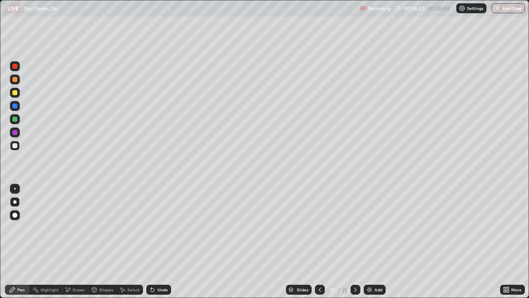
click at [14, 187] on div at bounding box center [15, 188] width 10 height 10
click at [17, 120] on div at bounding box center [14, 119] width 5 height 5
click at [101, 241] on div "Shapes" at bounding box center [106, 289] width 14 height 4
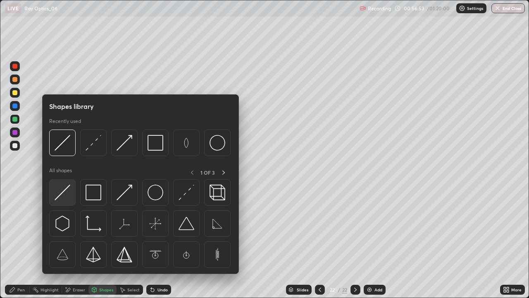
click at [65, 195] on img at bounding box center [63, 192] width 16 height 16
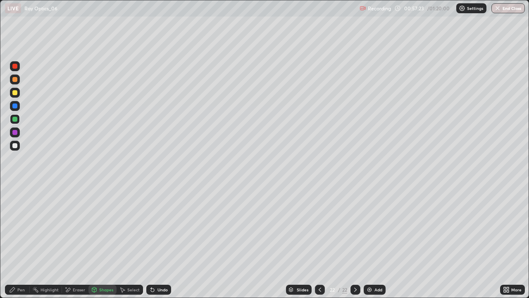
click at [20, 241] on div "Pen" at bounding box center [20, 289] width 7 height 4
click at [75, 241] on div "Eraser" at bounding box center [79, 289] width 12 height 4
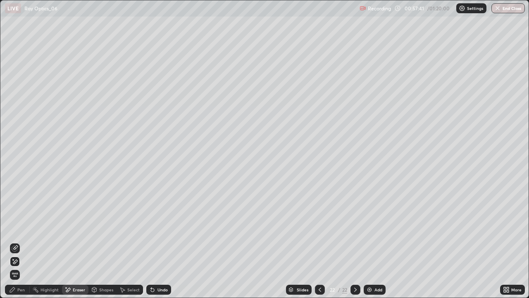
click at [14, 241] on icon at bounding box center [15, 248] width 7 height 7
click at [319, 241] on icon at bounding box center [320, 289] width 7 height 7
click at [318, 241] on icon at bounding box center [320, 289] width 7 height 7
click at [317, 241] on icon at bounding box center [320, 289] width 7 height 7
click at [315, 241] on div at bounding box center [320, 289] width 10 height 10
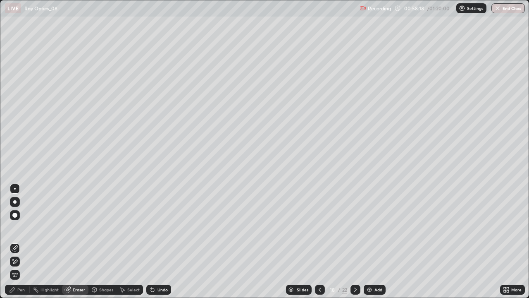
click at [317, 241] on icon at bounding box center [320, 289] width 7 height 7
click at [19, 241] on div at bounding box center [15, 261] width 10 height 10
click at [102, 241] on div "Shapes" at bounding box center [106, 289] width 14 height 4
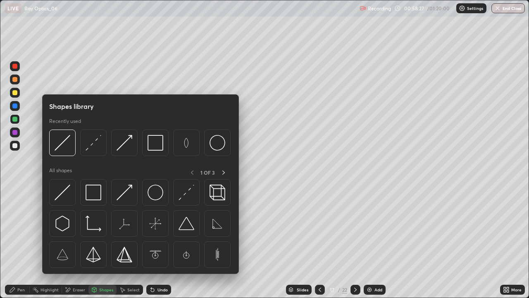
click at [18, 119] on div at bounding box center [15, 119] width 10 height 10
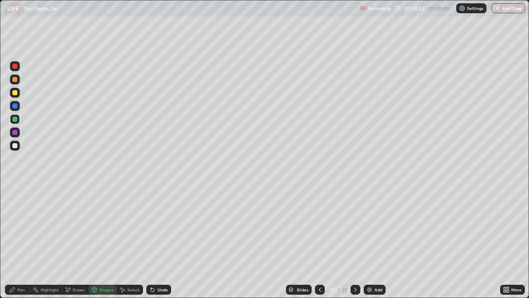
click at [19, 241] on div "Pen" at bounding box center [20, 289] width 7 height 4
click at [350, 241] on div at bounding box center [355, 289] width 10 height 10
click at [354, 241] on icon at bounding box center [355, 289] width 7 height 7
click at [355, 241] on icon at bounding box center [355, 289] width 7 height 7
click at [356, 241] on icon at bounding box center [355, 289] width 7 height 7
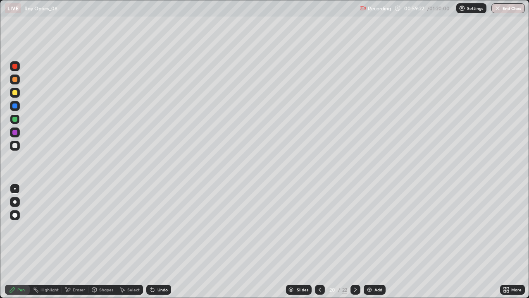
click at [355, 241] on icon at bounding box center [355, 289] width 7 height 7
click at [355, 241] on icon at bounding box center [355, 289] width 2 height 4
click at [319, 241] on icon at bounding box center [320, 289] width 7 height 7
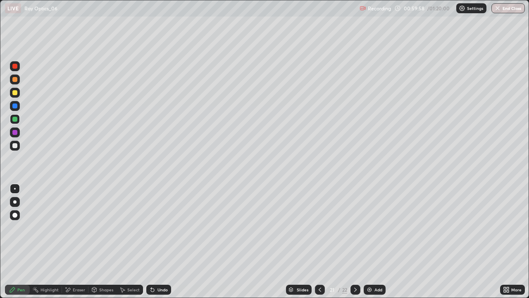
click at [320, 241] on icon at bounding box center [320, 289] width 2 height 4
click at [318, 241] on icon at bounding box center [320, 289] width 7 height 7
click at [160, 241] on div "Undo" at bounding box center [162, 289] width 10 height 4
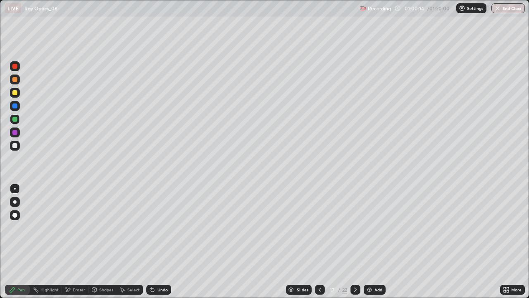
click at [159, 241] on div "Undo" at bounding box center [162, 289] width 10 height 4
click at [15, 93] on div at bounding box center [14, 92] width 5 height 5
click at [160, 241] on div "Undo" at bounding box center [162, 289] width 10 height 4
click at [157, 241] on div "Undo" at bounding box center [162, 289] width 10 height 4
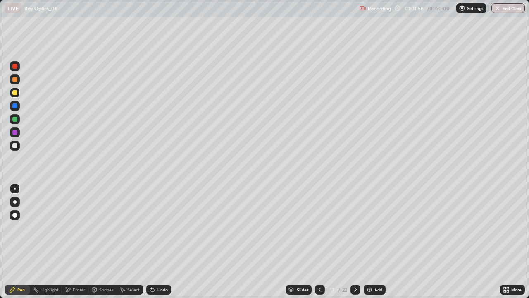
click at [157, 241] on div "Undo" at bounding box center [162, 289] width 10 height 4
click at [156, 241] on div "Undo" at bounding box center [158, 289] width 25 height 10
click at [157, 241] on div "Undo" at bounding box center [162, 289] width 10 height 4
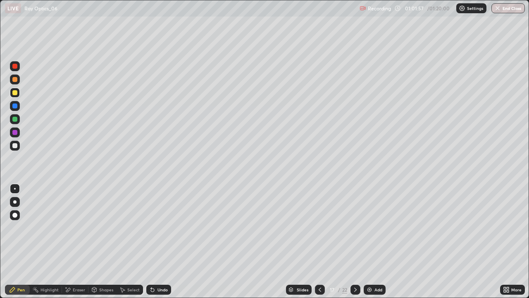
click at [157, 241] on div "Undo" at bounding box center [162, 289] width 10 height 4
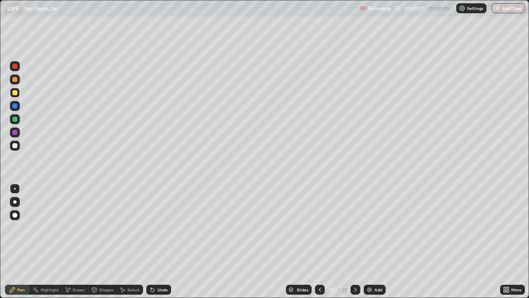
click at [354, 241] on icon at bounding box center [355, 289] width 7 height 7
click at [353, 241] on icon at bounding box center [355, 289] width 7 height 7
click at [355, 241] on icon at bounding box center [355, 289] width 7 height 7
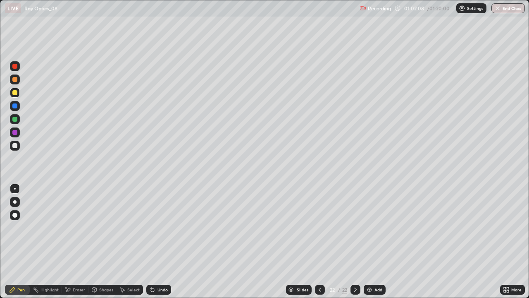
click at [355, 241] on icon at bounding box center [355, 289] width 7 height 7
click at [353, 241] on icon at bounding box center [355, 289] width 7 height 7
click at [319, 241] on icon at bounding box center [320, 289] width 7 height 7
click at [21, 241] on div "Pen" at bounding box center [20, 289] width 7 height 4
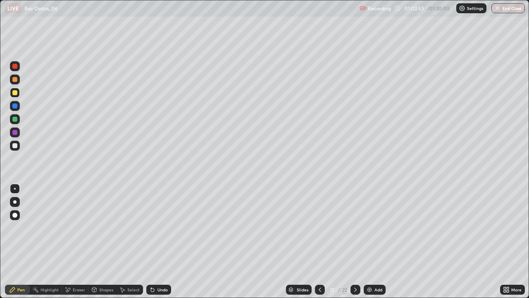
click at [14, 200] on div at bounding box center [15, 202] width 10 height 10
click at [15, 147] on div at bounding box center [14, 145] width 5 height 5
click at [165, 241] on div "Undo" at bounding box center [158, 289] width 25 height 10
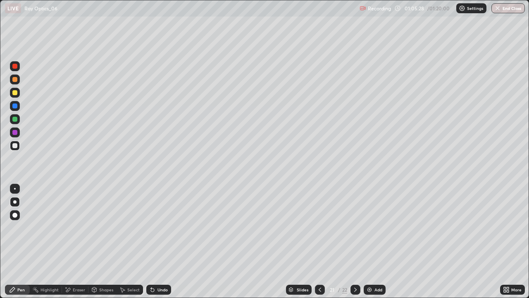
click at [160, 241] on div "Undo" at bounding box center [162, 289] width 10 height 4
click at [157, 241] on div "Undo" at bounding box center [162, 289] width 10 height 4
click at [13, 95] on div at bounding box center [14, 92] width 5 height 5
click at [505, 9] on button "End Class" at bounding box center [507, 8] width 33 height 10
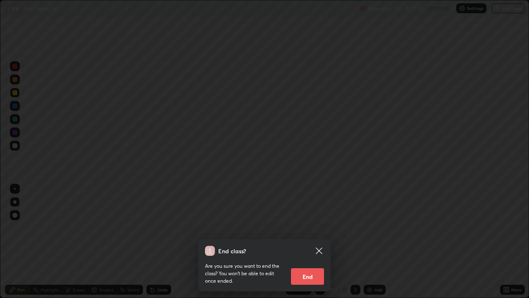
click at [316, 241] on button "End" at bounding box center [307, 276] width 33 height 17
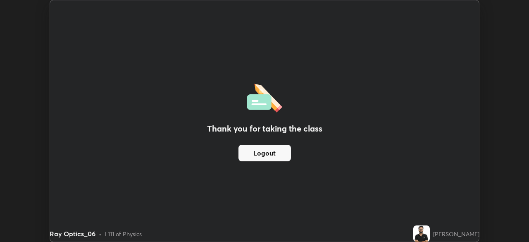
scroll to position [41084, 40797]
